Goal: Contribute content: Add original content to the website for others to see

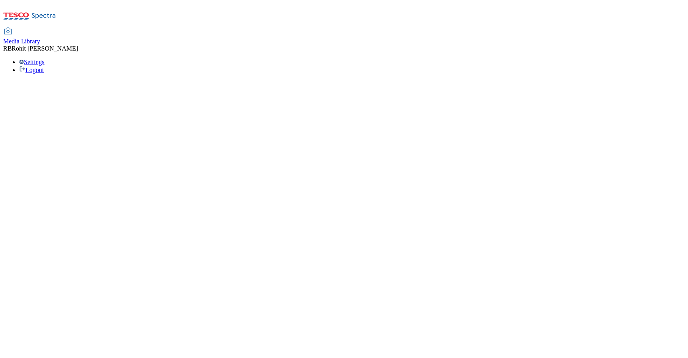
select select "flare-ghs-roi"
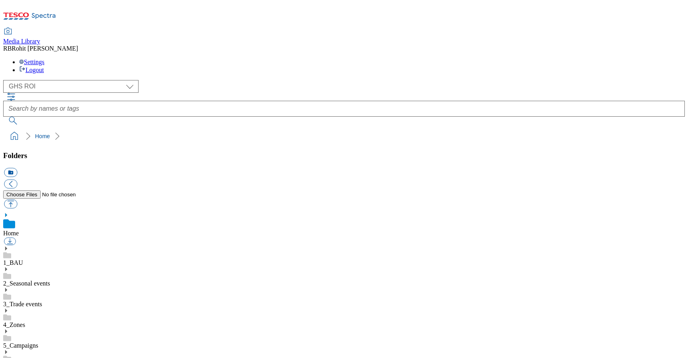
scroll to position [1, 0]
click at [25, 321] on link "4_Zones" at bounding box center [14, 324] width 22 height 7
click at [9, 299] on icon at bounding box center [6, 302] width 6 height 6
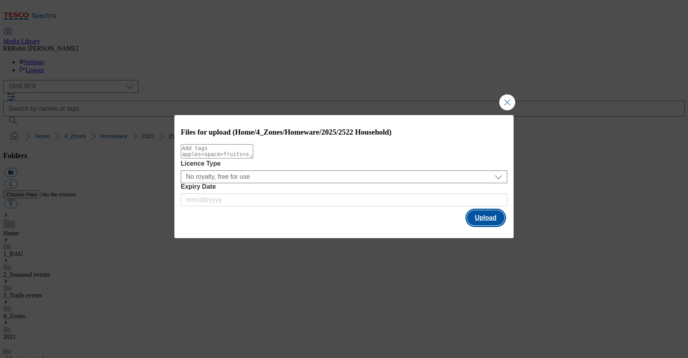
click at [491, 216] on button "Upload" at bounding box center [485, 217] width 37 height 15
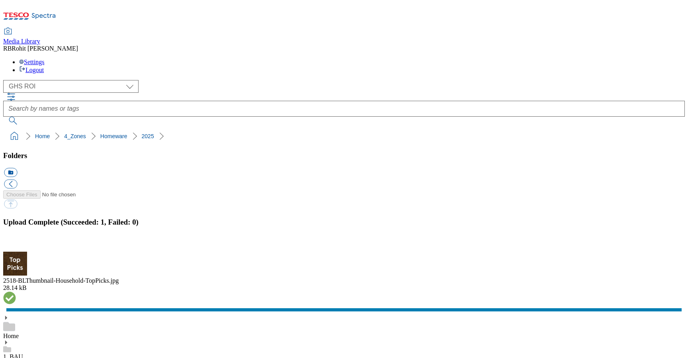
click at [16, 243] on button "button" at bounding box center [10, 247] width 12 height 8
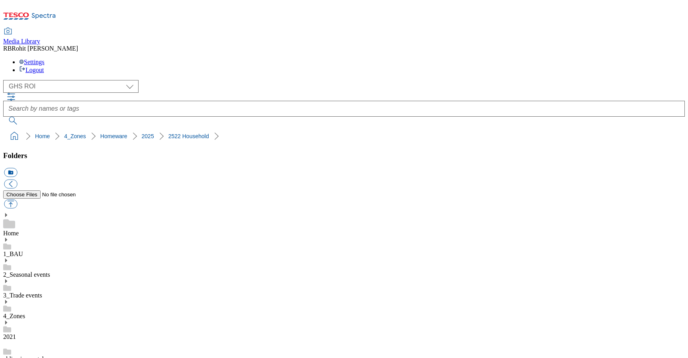
scroll to position [1, 0]
click at [9, 237] on icon at bounding box center [6, 240] width 6 height 6
click at [9, 320] on icon at bounding box center [6, 323] width 6 height 6
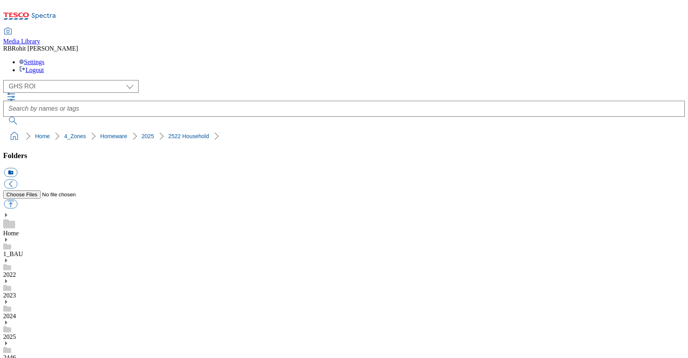
click at [16, 333] on link "2025" at bounding box center [9, 336] width 13 height 7
click at [17, 168] on button "icon_new_folder" at bounding box center [10, 172] width 13 height 9
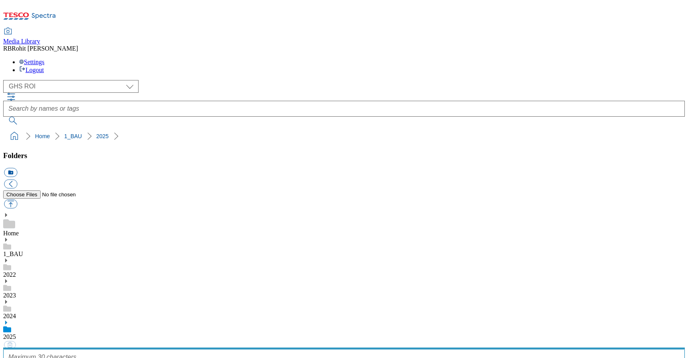
click at [67, 349] on input "text" at bounding box center [344, 357] width 682 height 16
type input "2525-Update"
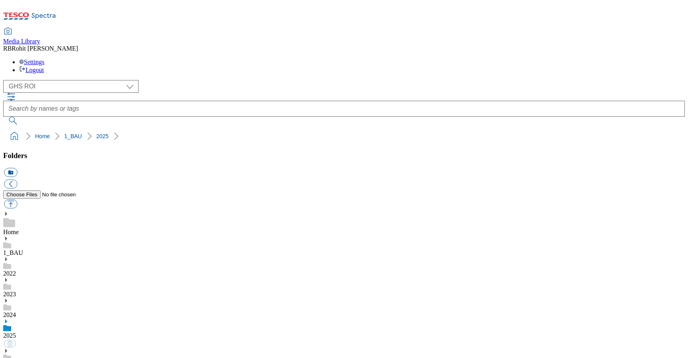
scroll to position [325, 0]
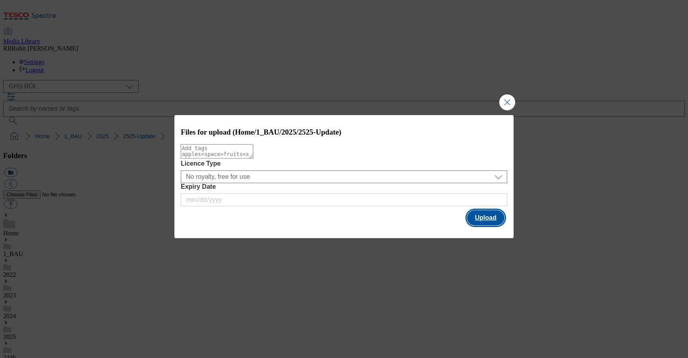
click at [480, 218] on button "Upload" at bounding box center [485, 217] width 37 height 15
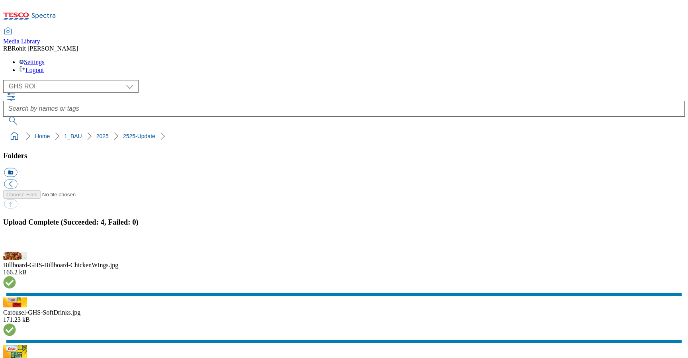
drag, startPoint x: 2, startPoint y: 79, endPoint x: 135, endPoint y: 76, distance: 133.5
click at [135, 129] on nav "Home 1_BAU 2025 2525-Update" at bounding box center [344, 136] width 682 height 15
copy ol "Home 1_BAU 2025 2525-Update"
